Goal: Information Seeking & Learning: Learn about a topic

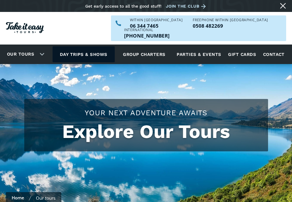
click at [74, 46] on link "Day trips & shows" at bounding box center [83, 54] width 62 height 16
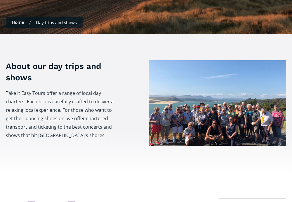
scroll to position [321, 0]
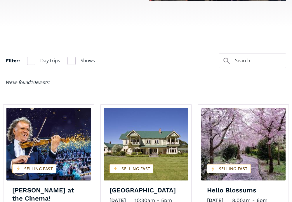
click at [87, 57] on span "Shows" at bounding box center [87, 61] width 14 height 8
click at [71, 59] on input "Shows" at bounding box center [69, 61] width 4 height 4
click at [70, 57] on div "Filter" at bounding box center [71, 61] width 8 height 8
click at [70, 59] on input "Shows" at bounding box center [69, 61] width 4 height 4
checkbox input "false"
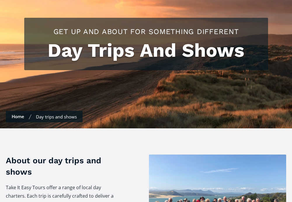
scroll to position [0, 0]
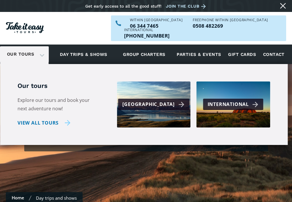
click at [67, 119] on link "View all tours" at bounding box center [43, 123] width 53 height 8
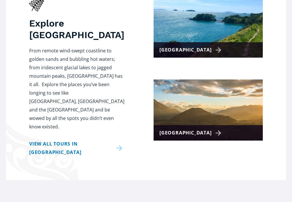
scroll to position [292, 0]
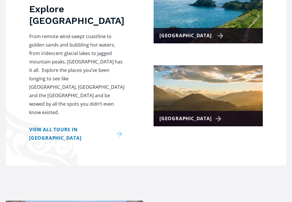
click at [176, 31] on div "[GEOGRAPHIC_DATA]" at bounding box center [191, 35] width 64 height 8
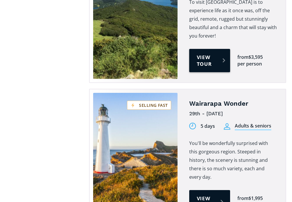
scroll to position [816, 0]
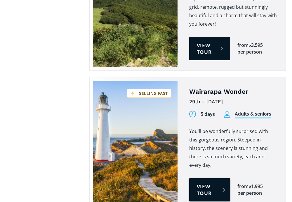
click at [207, 178] on link "View tour" at bounding box center [209, 189] width 41 height 23
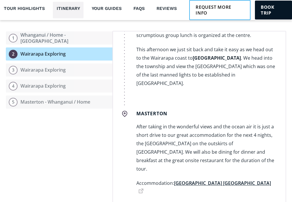
scroll to position [175, 0]
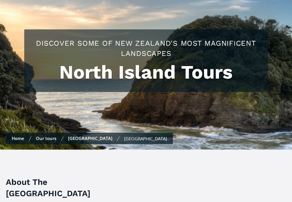
scroll to position [87, 0]
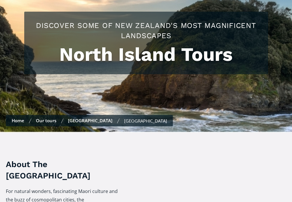
click at [41, 118] on link "Our tours" at bounding box center [46, 121] width 20 height 6
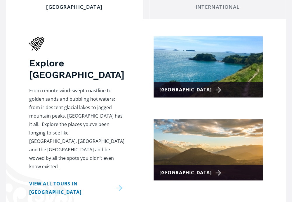
scroll to position [262, 0]
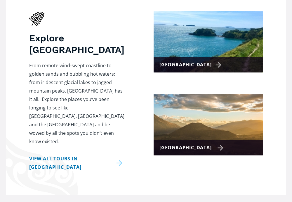
click at [186, 120] on img at bounding box center [207, 124] width 109 height 61
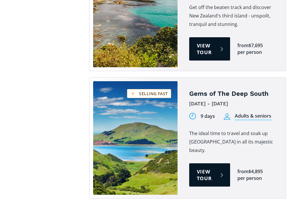
scroll to position [729, 0]
